Goal: Task Accomplishment & Management: Use online tool/utility

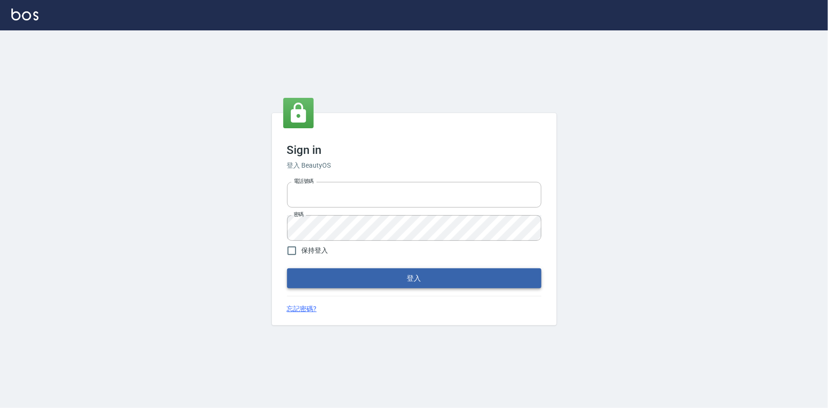
type input "0922670776"
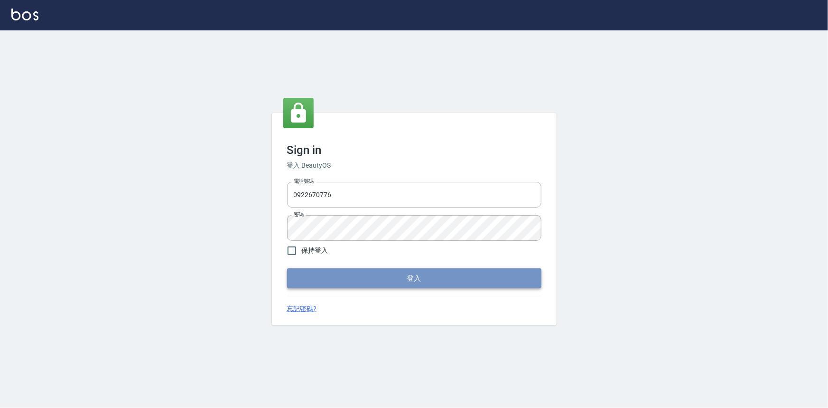
click at [370, 279] on button "登入" at bounding box center [414, 278] width 254 height 20
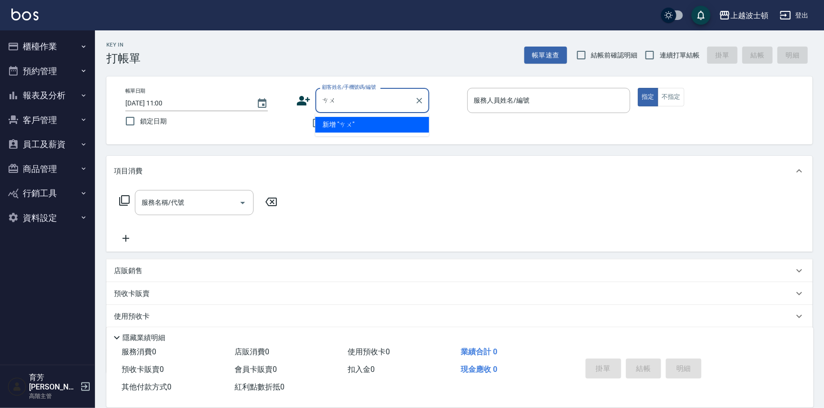
type input "殂"
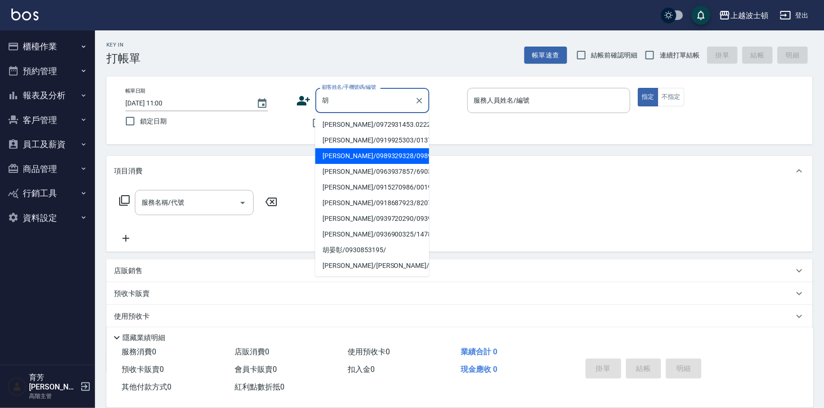
click at [343, 161] on li "[PERSON_NAME]/0989329328/098932" at bounding box center [372, 156] width 114 height 16
type input "[PERSON_NAME]/0989329328/098932"
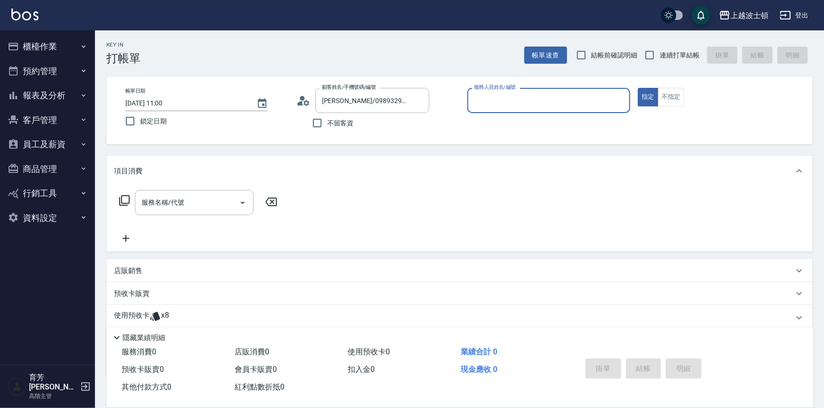
click at [542, 100] on input "服務人員姓名/編號" at bounding box center [548, 100] width 155 height 17
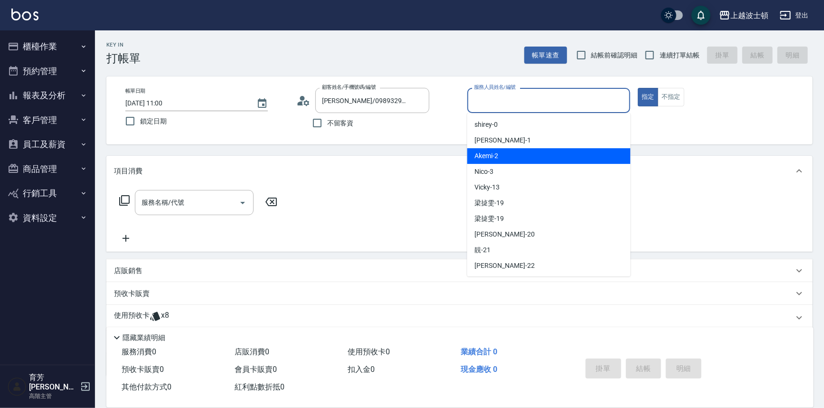
click at [545, 161] on div "Akemi -2" at bounding box center [548, 156] width 163 height 16
type input "Akemi-2"
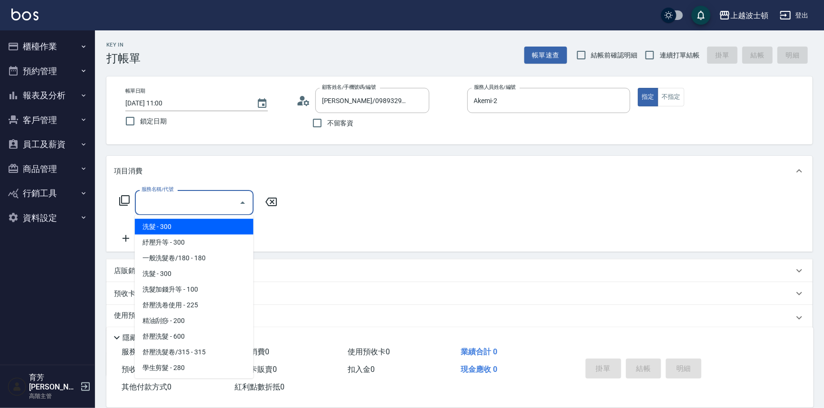
click at [215, 201] on input "服務名稱/代號" at bounding box center [187, 202] width 96 height 17
click at [273, 203] on icon at bounding box center [270, 201] width 11 height 9
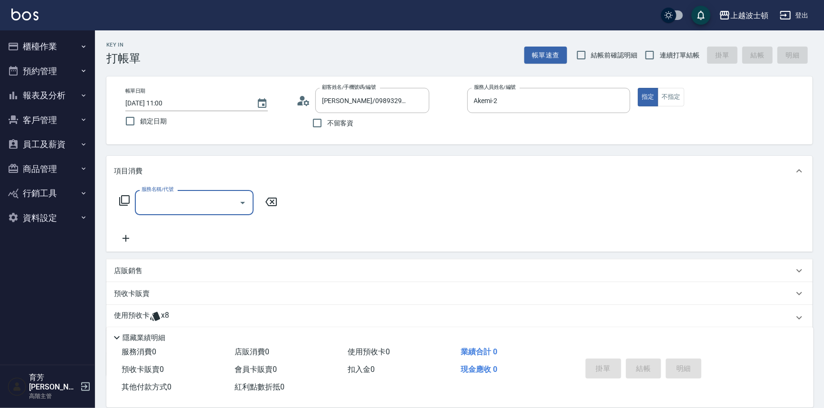
click at [146, 172] on div "項目消費" at bounding box center [453, 171] width 679 height 10
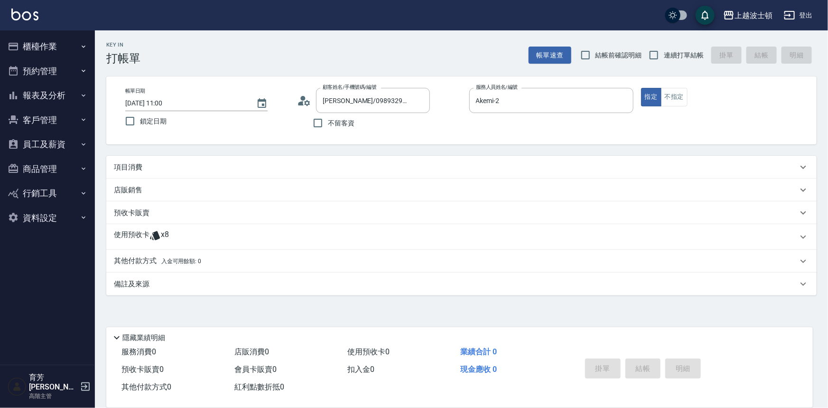
click at [139, 234] on p "使用預收卡" at bounding box center [132, 237] width 36 height 14
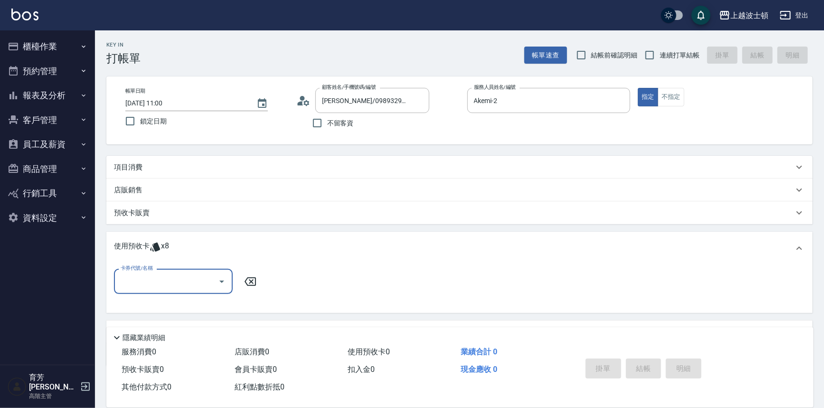
scroll to position [47, 0]
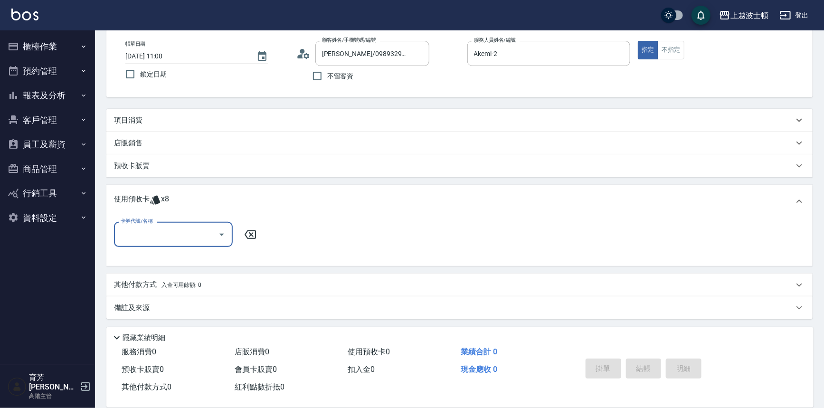
click at [190, 229] on input "卡券代號/名稱" at bounding box center [166, 234] width 96 height 17
click at [204, 270] on div "剪髮卡 剩餘2張" at bounding box center [173, 274] width 119 height 16
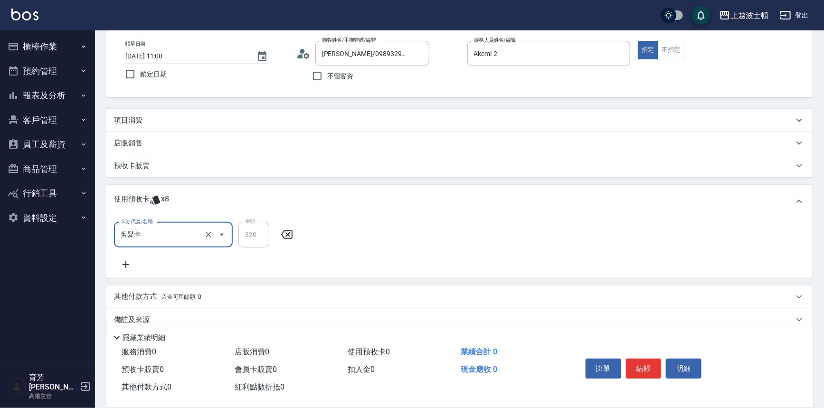
type input "剪髮卡"
click at [396, 238] on div "卡券代號/名稱 剪髮卡 卡券代號/名稱 金額 320 金額" at bounding box center [459, 246] width 691 height 48
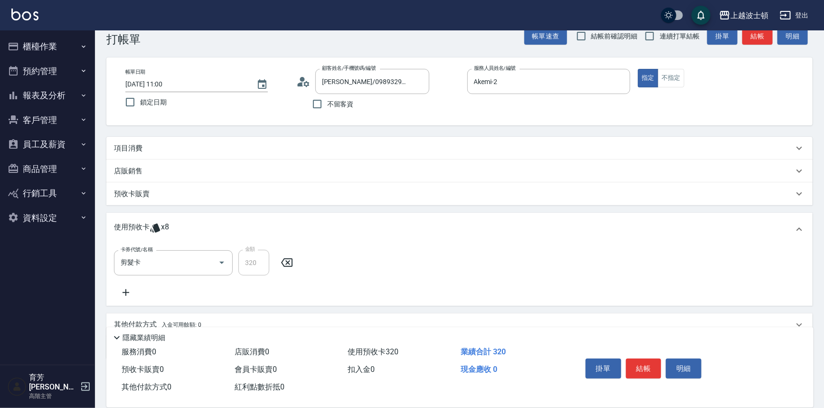
scroll to position [19, 0]
click at [644, 364] on button "結帳" at bounding box center [644, 368] width 36 height 20
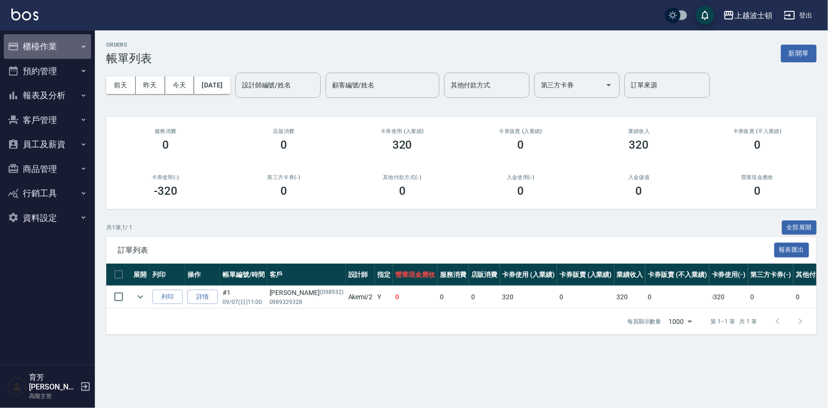
click at [39, 45] on button "櫃檯作業" at bounding box center [47, 46] width 87 height 25
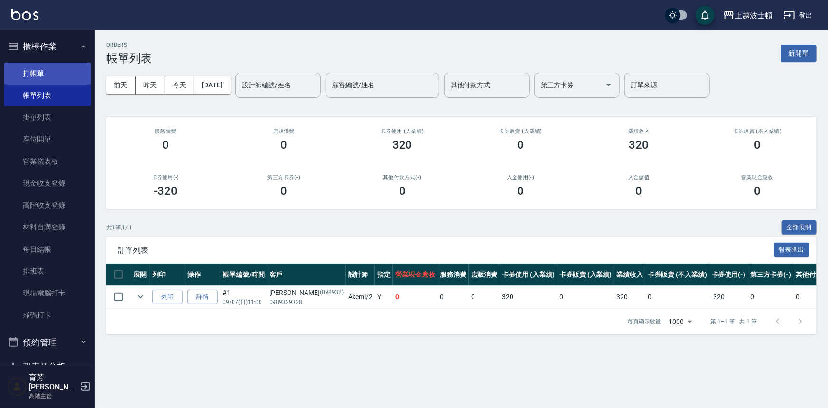
click at [46, 66] on link "打帳單" at bounding box center [47, 74] width 87 height 22
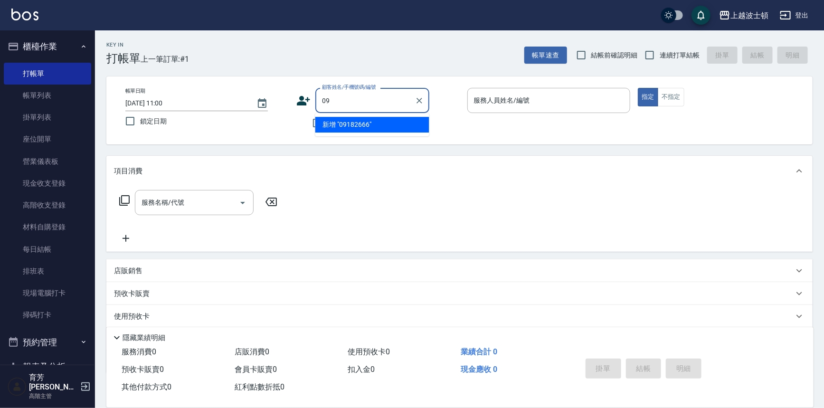
type input "0"
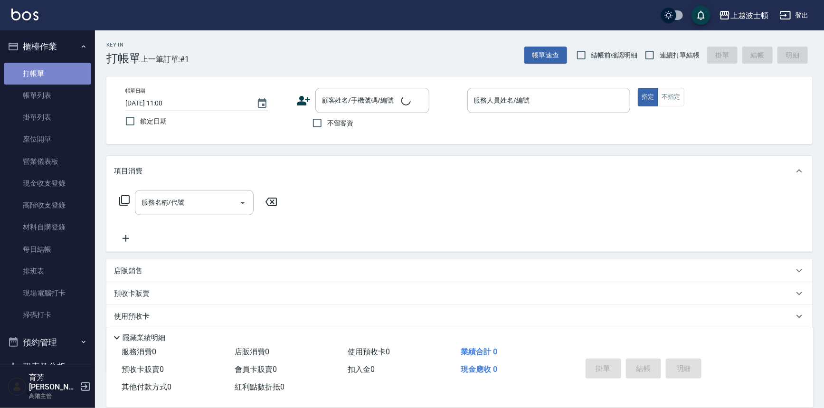
click at [58, 70] on link "打帳單" at bounding box center [47, 74] width 87 height 22
click at [74, 95] on link "帳單列表" at bounding box center [47, 95] width 87 height 22
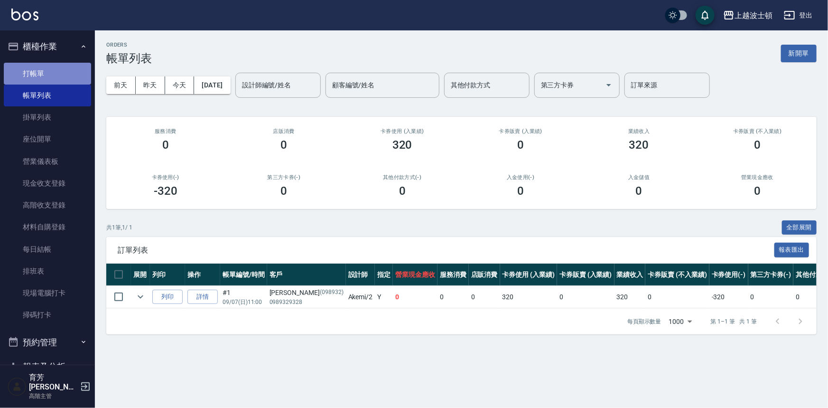
click at [66, 75] on link "打帳單" at bounding box center [47, 74] width 87 height 22
